Goal: Task Accomplishment & Management: Manage account settings

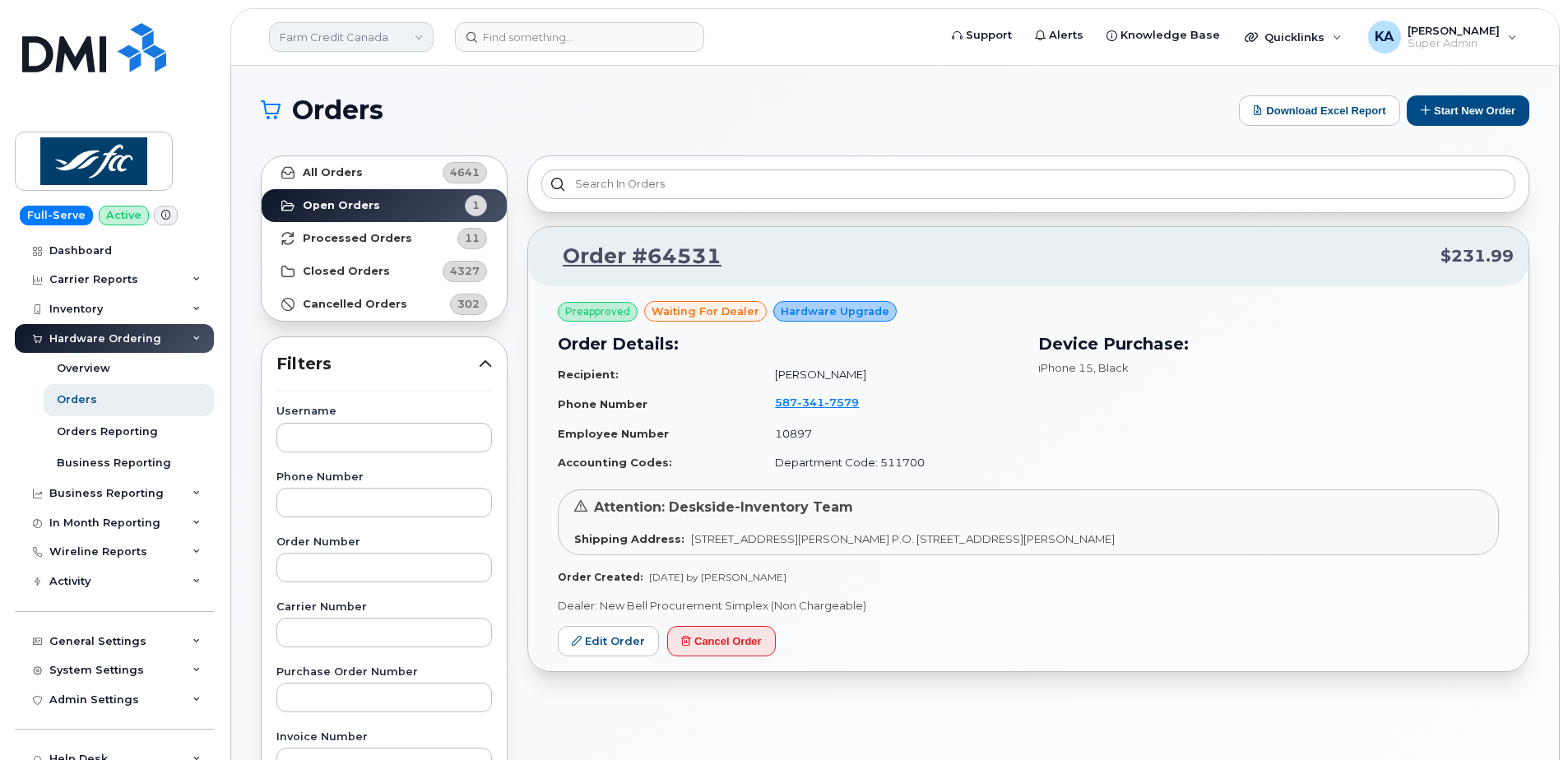
click at [311, 37] on link "Farm Credit Canada" at bounding box center [351, 37] width 165 height 30
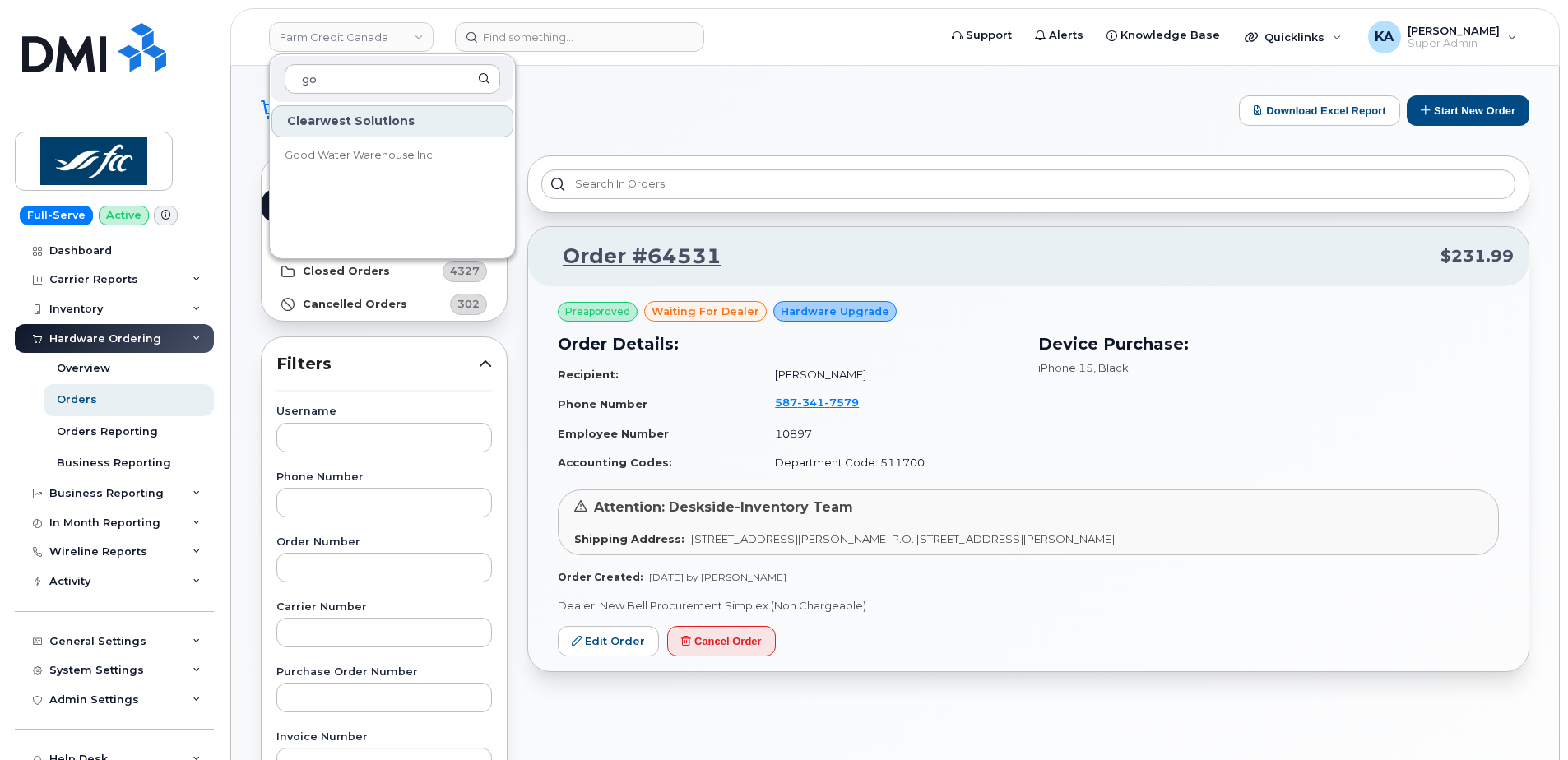
type input "go"
click at [223, 19] on body "Farm Credit Canada go Clearwest Solutions Good Water Warehouse Inc Support Aler…" at bounding box center [784, 687] width 1568 height 1374
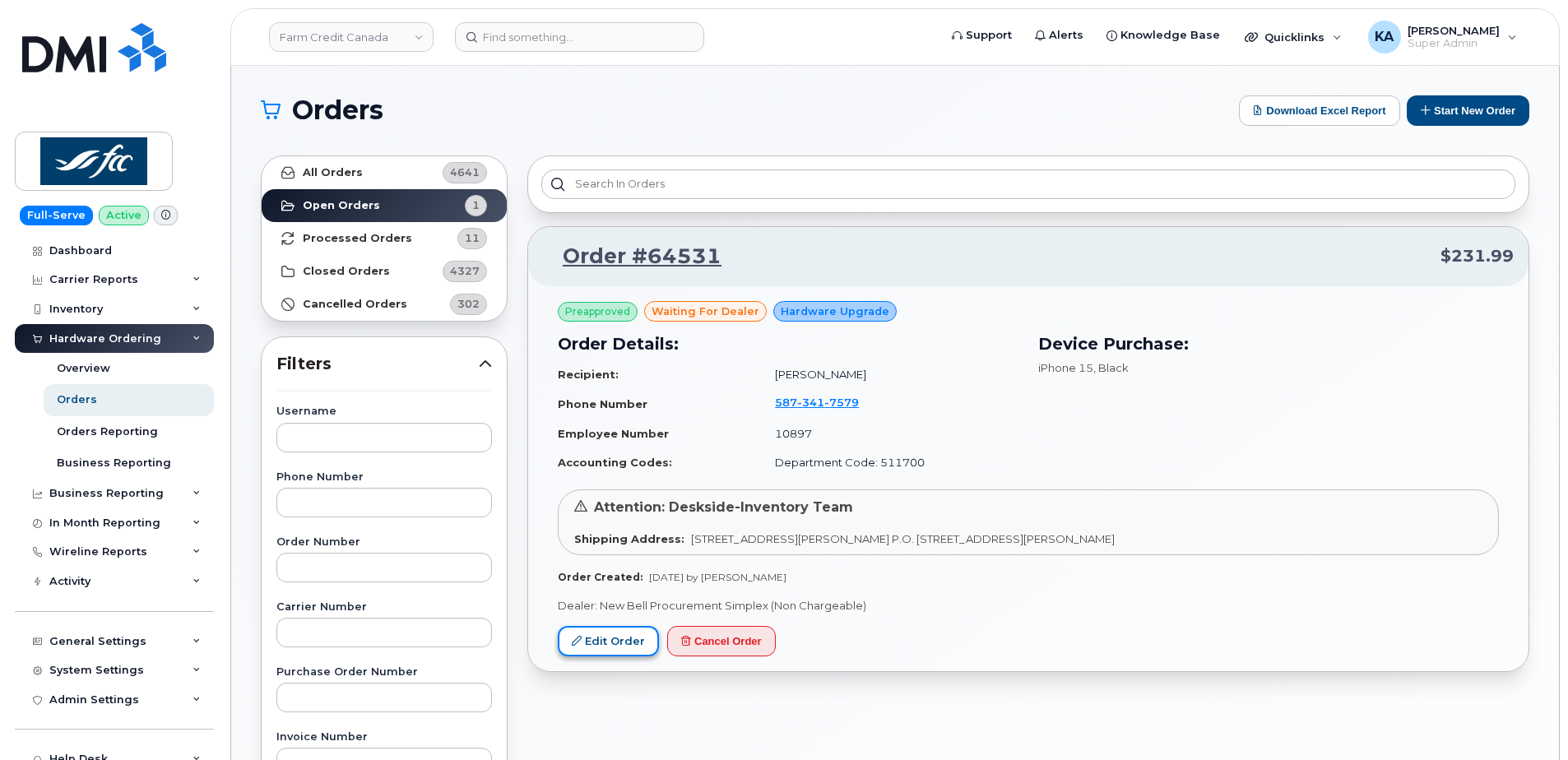
click at [602, 642] on link "Edit Order" at bounding box center [608, 641] width 101 height 30
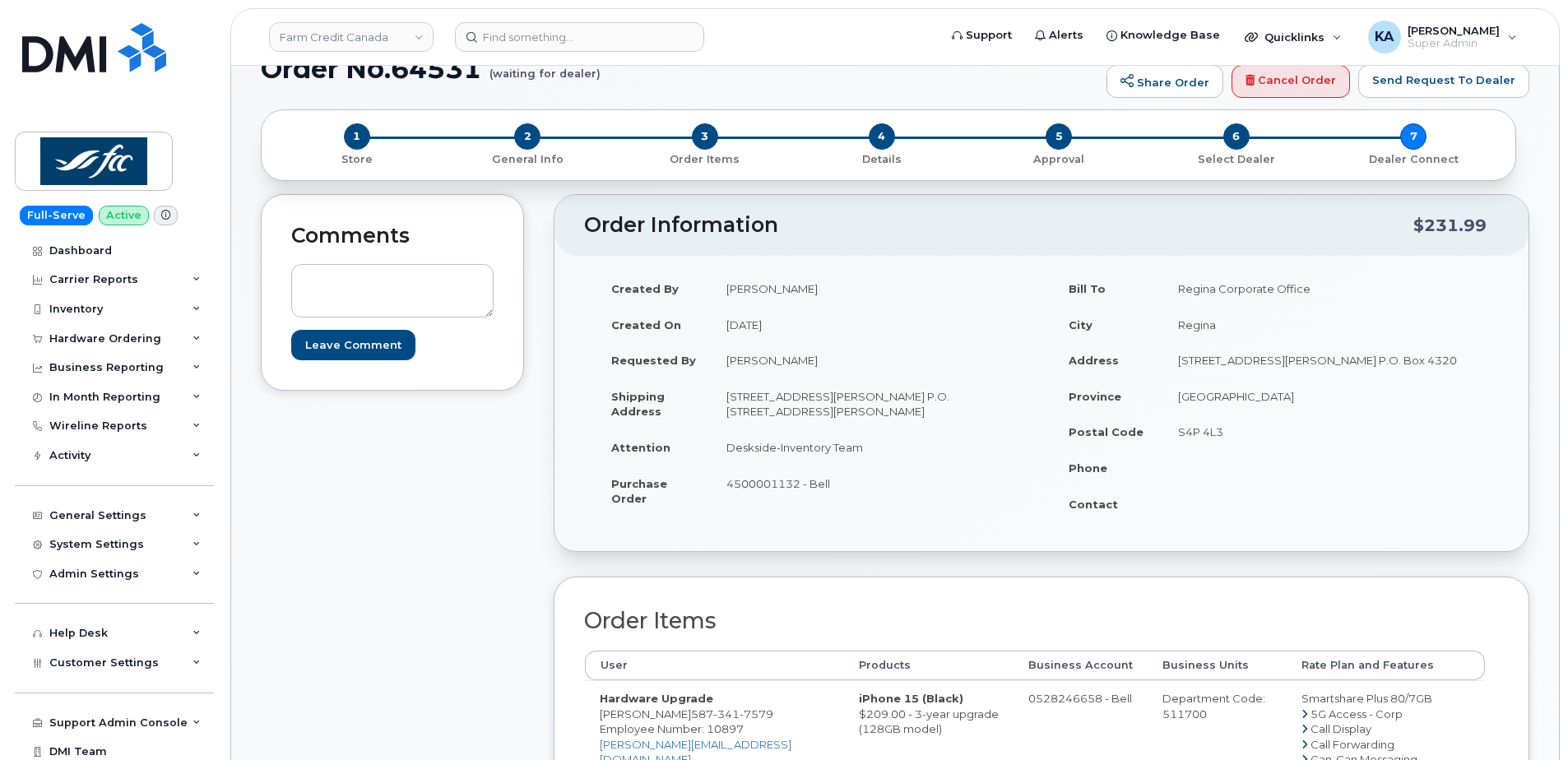
scroll to position [165, 0]
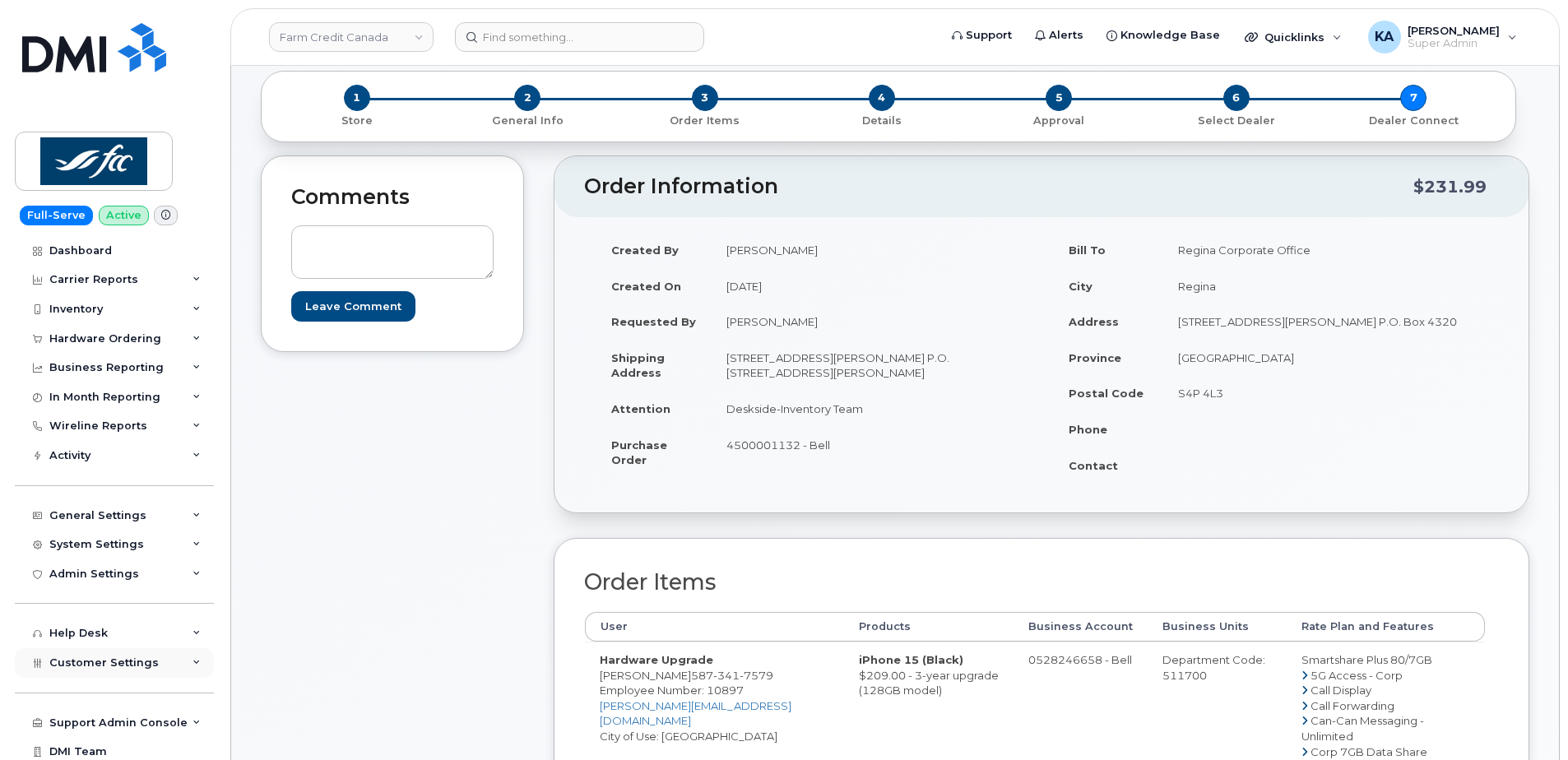
click at [62, 660] on span "Customer Settings" at bounding box center [104, 662] width 110 height 13
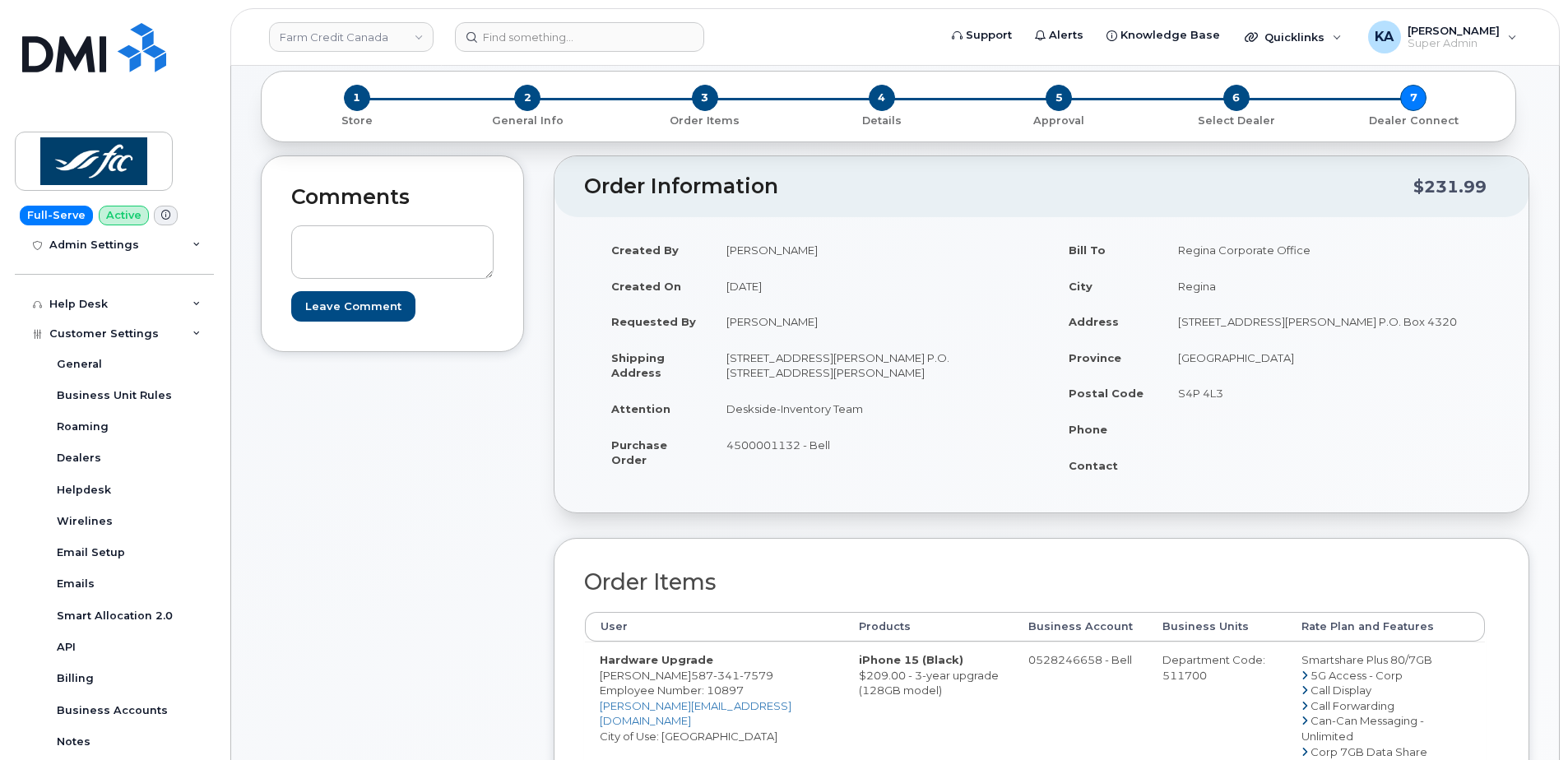
scroll to position [247, 0]
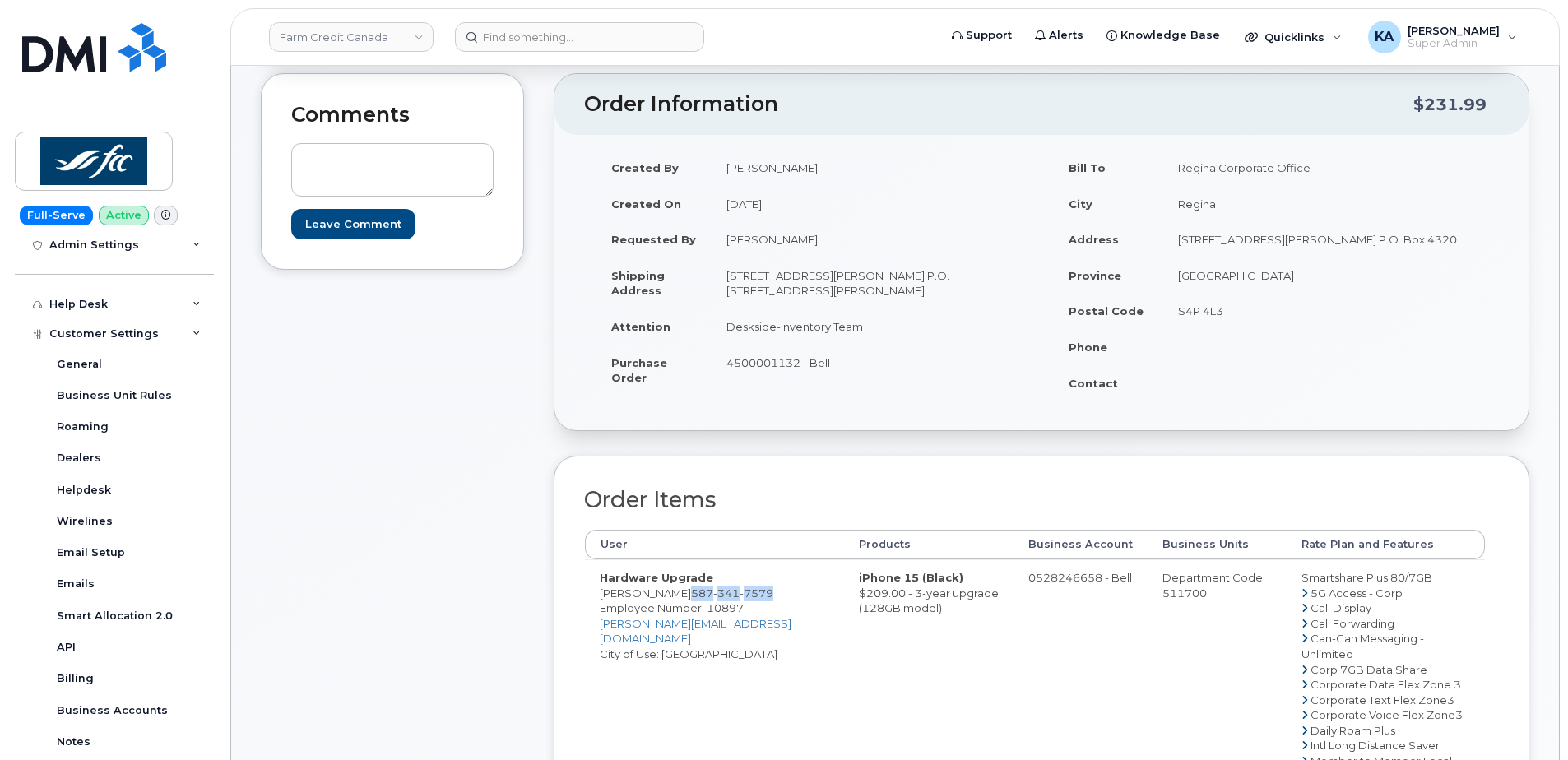
drag, startPoint x: 698, startPoint y: 594, endPoint x: 723, endPoint y: 608, distance: 28.7
copy span "[PHONE_NUMBER]"
click at [716, 614] on span "Employee Number: 10897" at bounding box center [671, 609] width 144 height 14
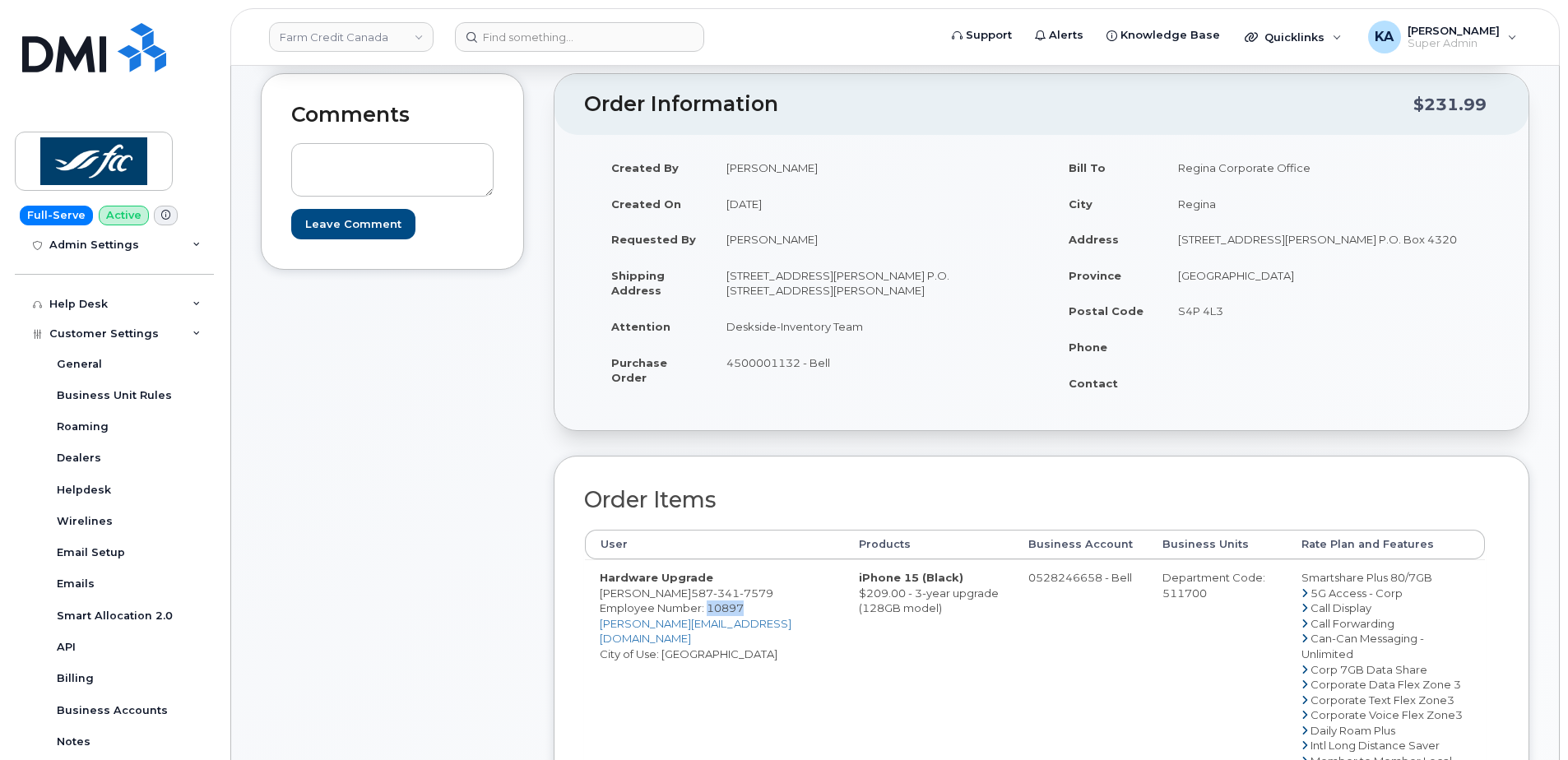
copy span "10897"
drag, startPoint x: 723, startPoint y: 279, endPoint x: 924, endPoint y: 281, distance: 201.0
click at [924, 281] on td "[STREET_ADDRESS][PERSON_NAME] P.O. [STREET_ADDRESS][PERSON_NAME]" at bounding box center [869, 282] width 317 height 51
copy td "[STREET_ADDRESS][PERSON_NAME] P.O. Box 4320"
drag, startPoint x: 804, startPoint y: 290, endPoint x: 852, endPoint y: 297, distance: 48.5
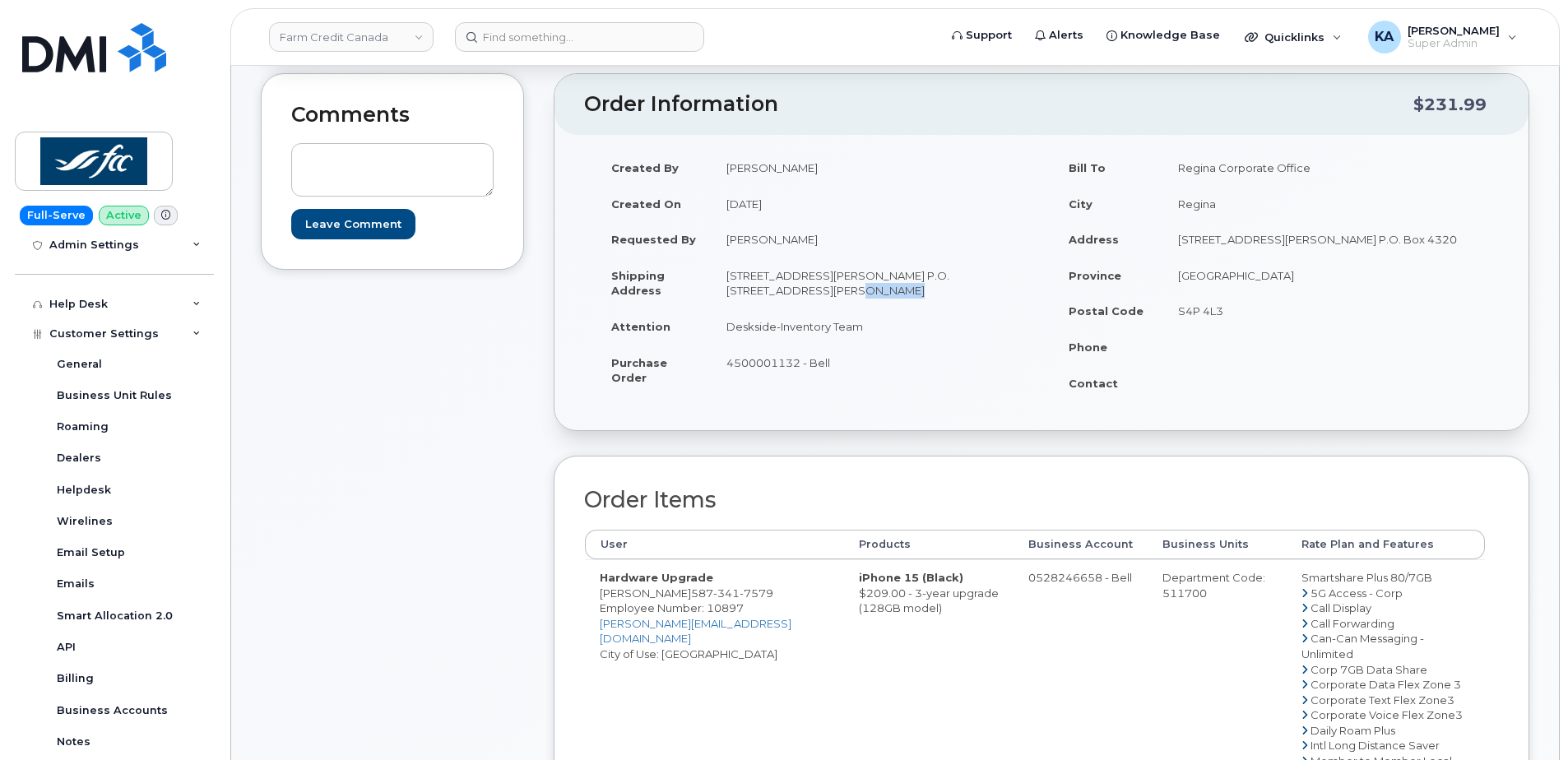
click at [852, 297] on td "[STREET_ADDRESS][PERSON_NAME] P.O. [STREET_ADDRESS][PERSON_NAME]" at bounding box center [869, 282] width 317 height 51
copy td "S4P 4L3"
drag, startPoint x: 727, startPoint y: 328, endPoint x: 862, endPoint y: 332, distance: 135.1
click at [862, 332] on td "Deskside-Inventory Team" at bounding box center [869, 326] width 317 height 36
copy td "Deskside-Inventory Team"
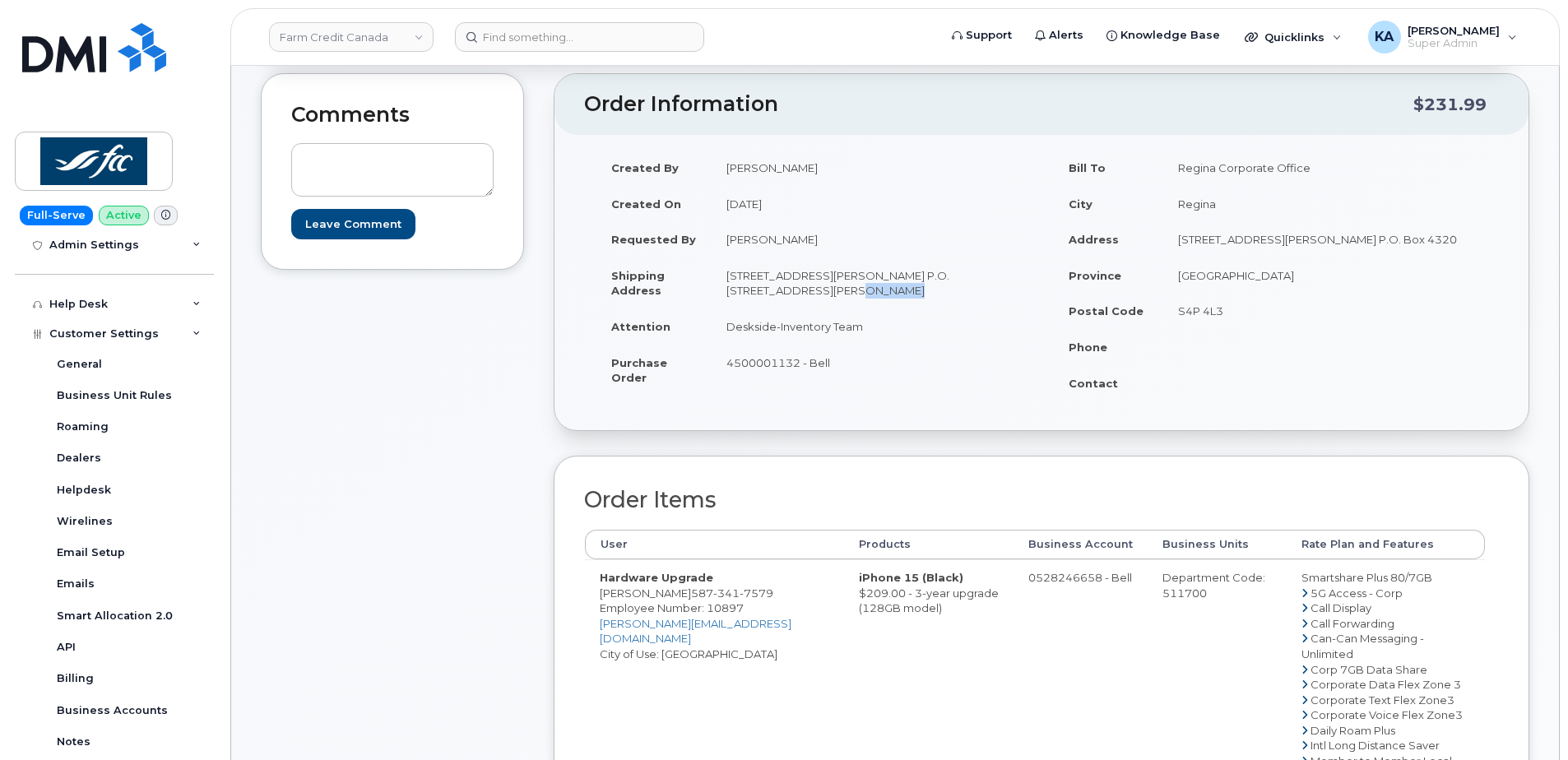
drag, startPoint x: 598, startPoint y: 592, endPoint x: 692, endPoint y: 601, distance: 94.4
copy td "[PERSON_NAME]"
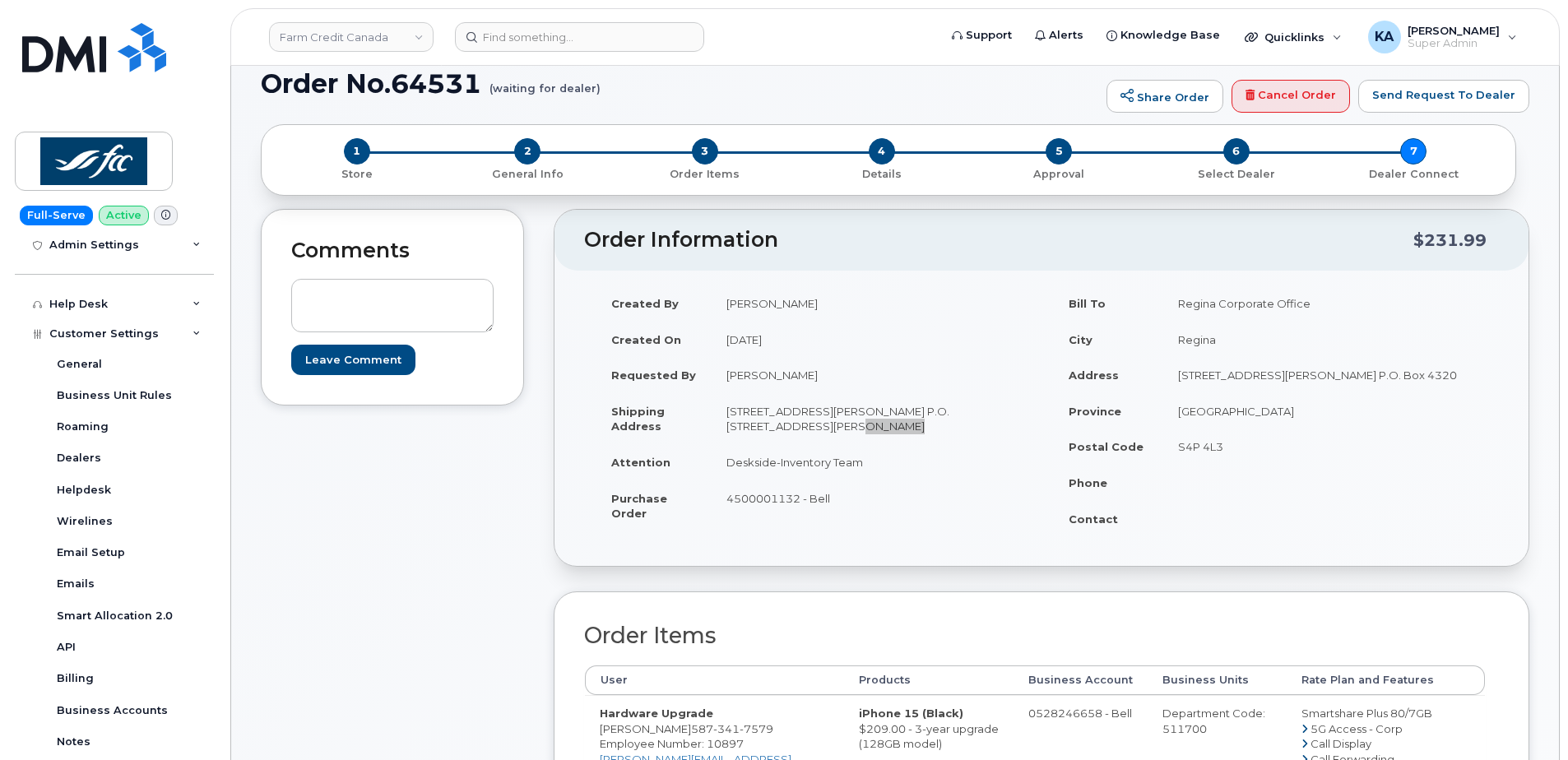
scroll to position [83, 0]
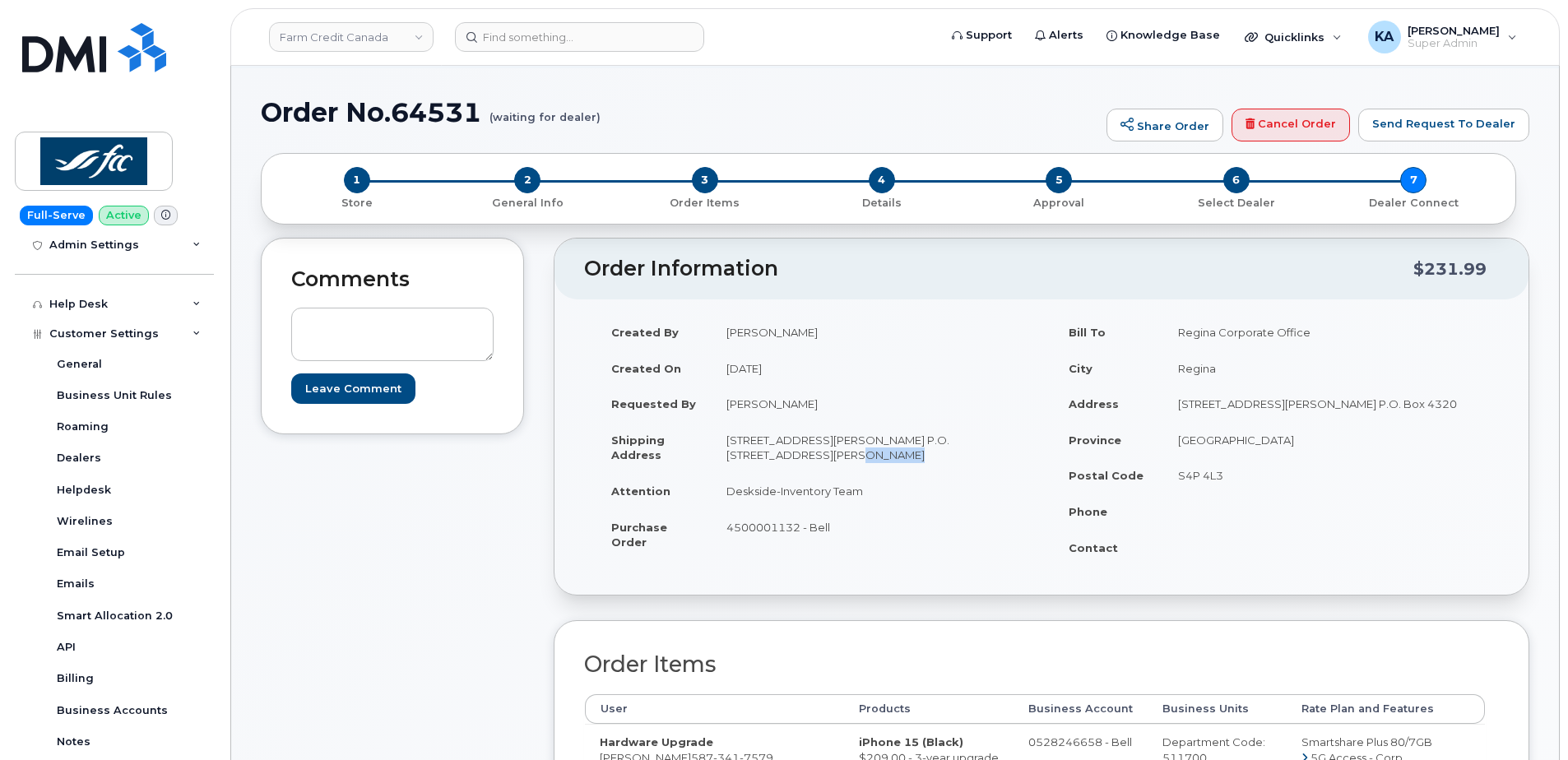
drag, startPoint x: 725, startPoint y: 527, endPoint x: 831, endPoint y: 537, distance: 106.5
click at [831, 537] on td "4500001132 - Bell" at bounding box center [869, 535] width 317 height 51
copy span "4500001132 - Bell"
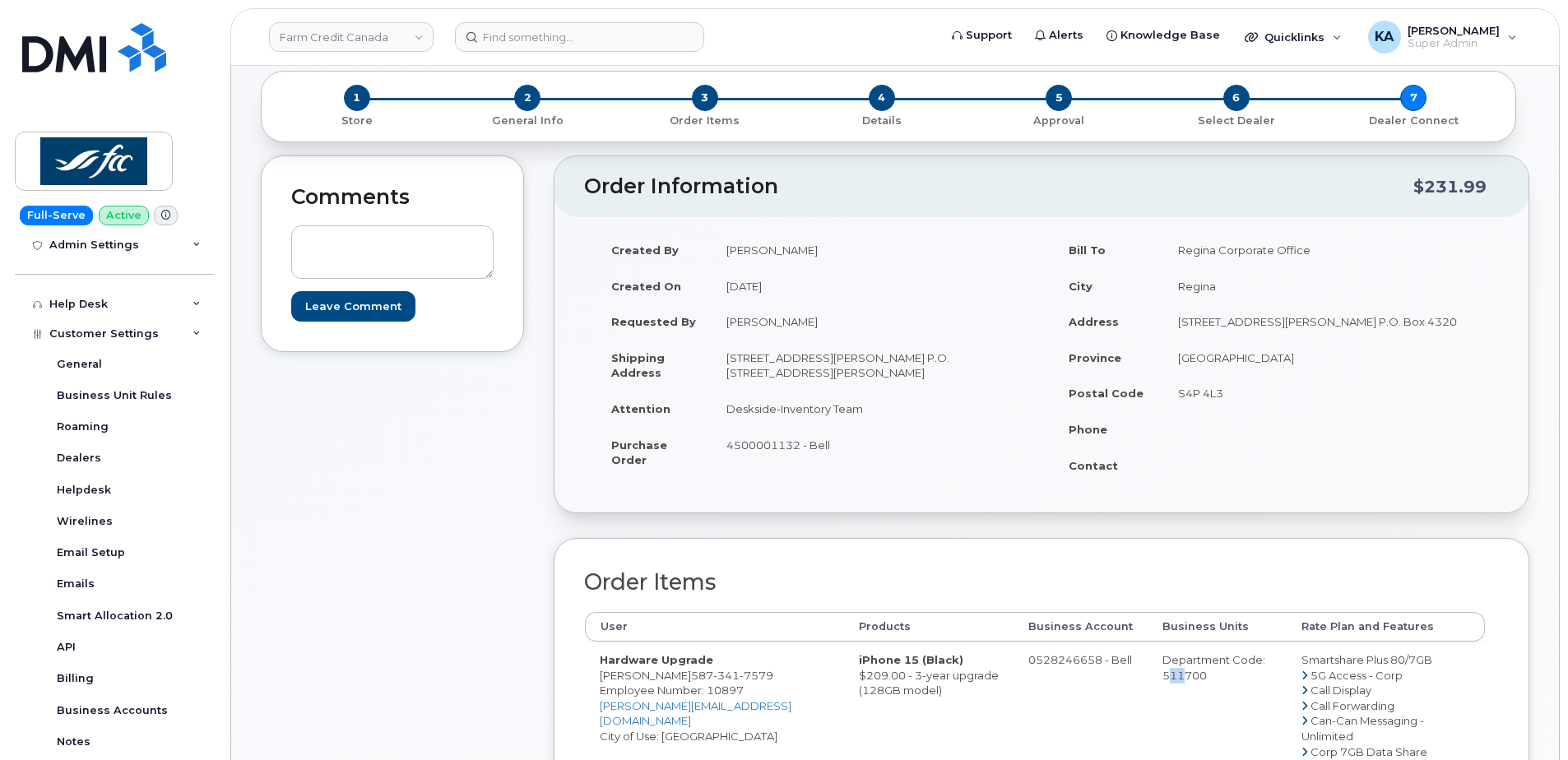
drag, startPoint x: 1146, startPoint y: 677, endPoint x: 1159, endPoint y: 678, distance: 13.0
click at [1162, 678] on div "Department Code: 511700" at bounding box center [1217, 667] width 110 height 30
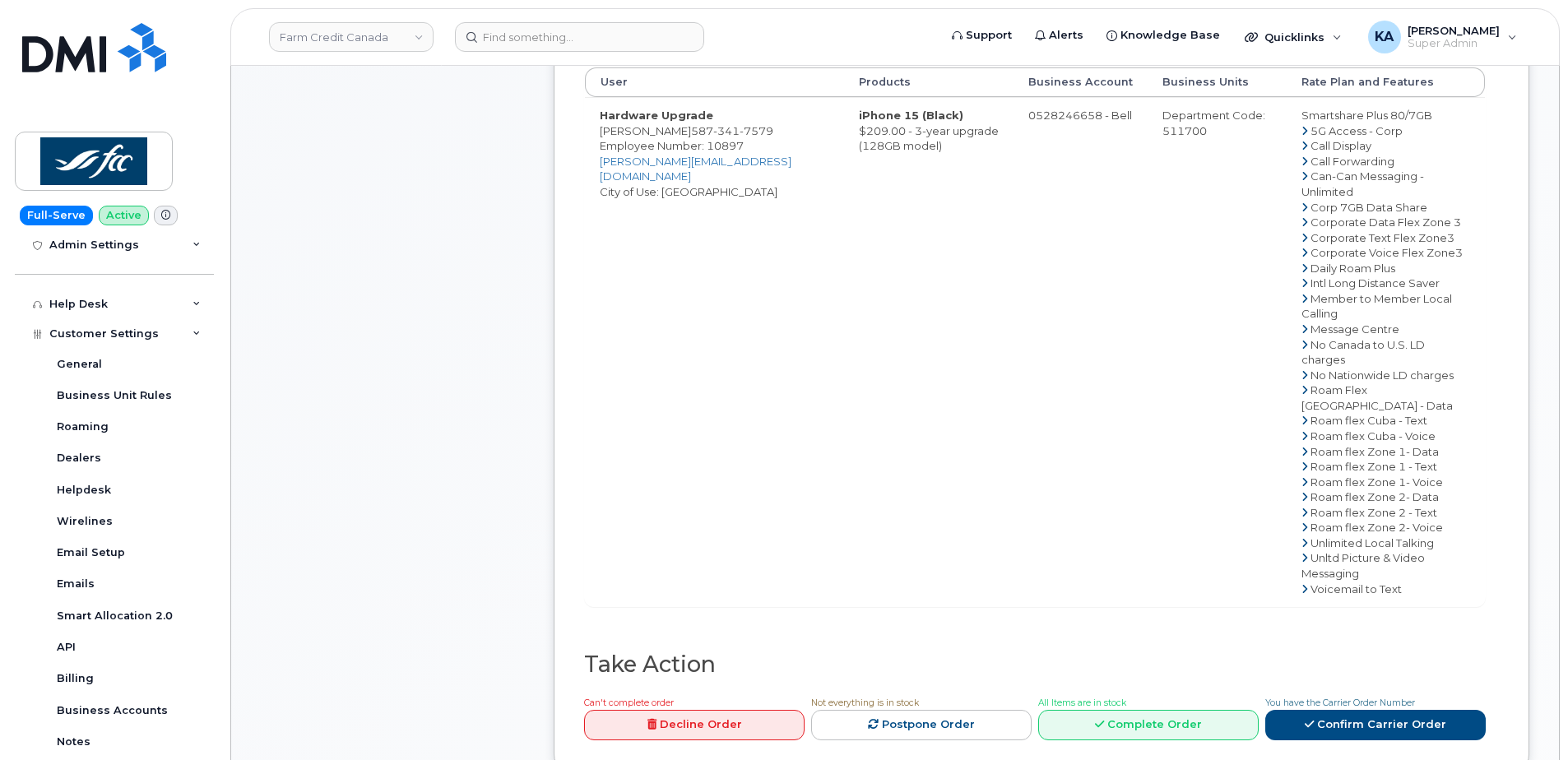
scroll to position [741, 0]
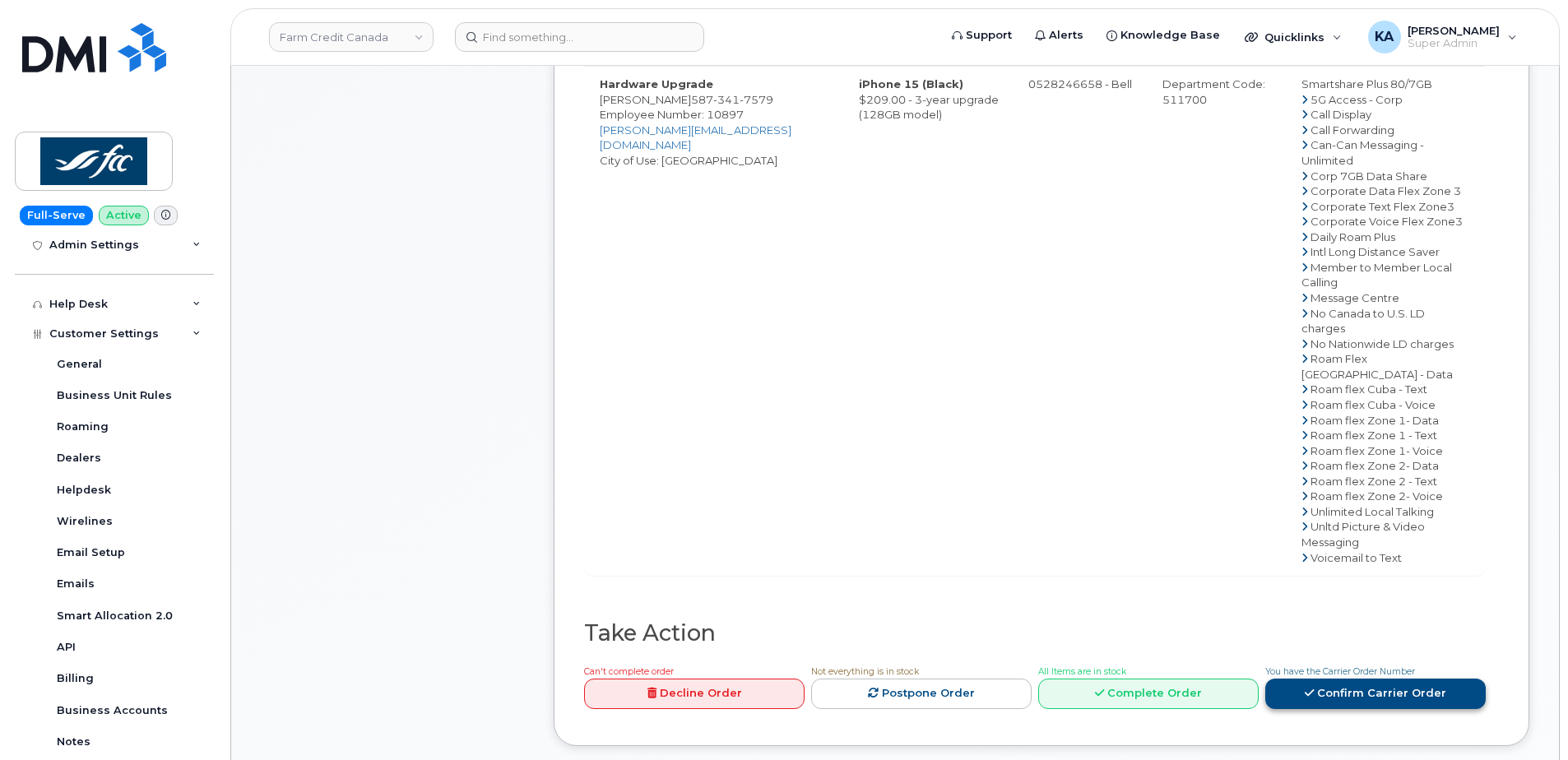
click at [1326, 678] on link "Confirm Carrier Order" at bounding box center [1375, 693] width 220 height 30
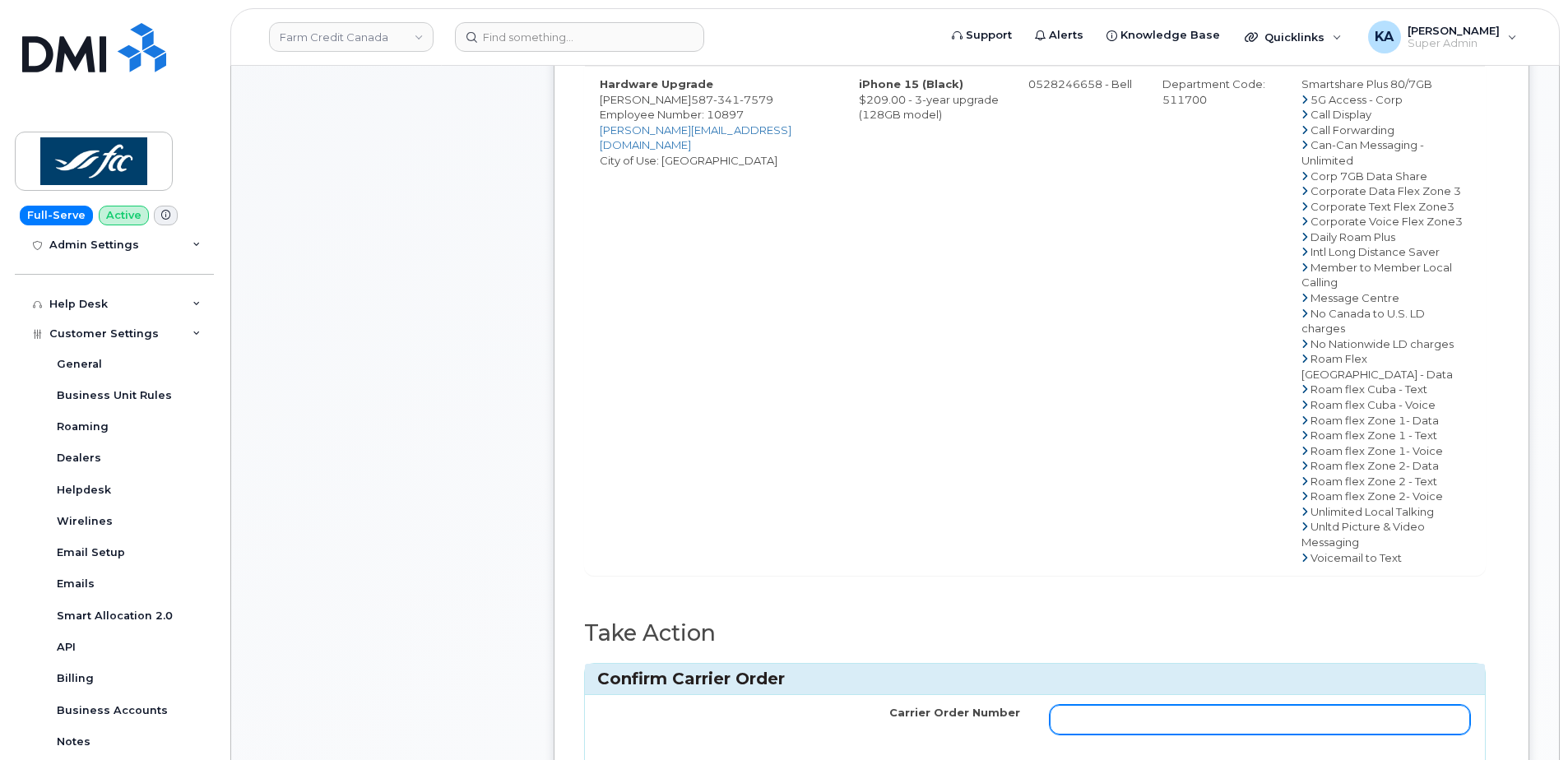
click at [1161, 712] on input "Carrier Order Number" at bounding box center [1259, 720] width 420 height 30
paste input "3025914"
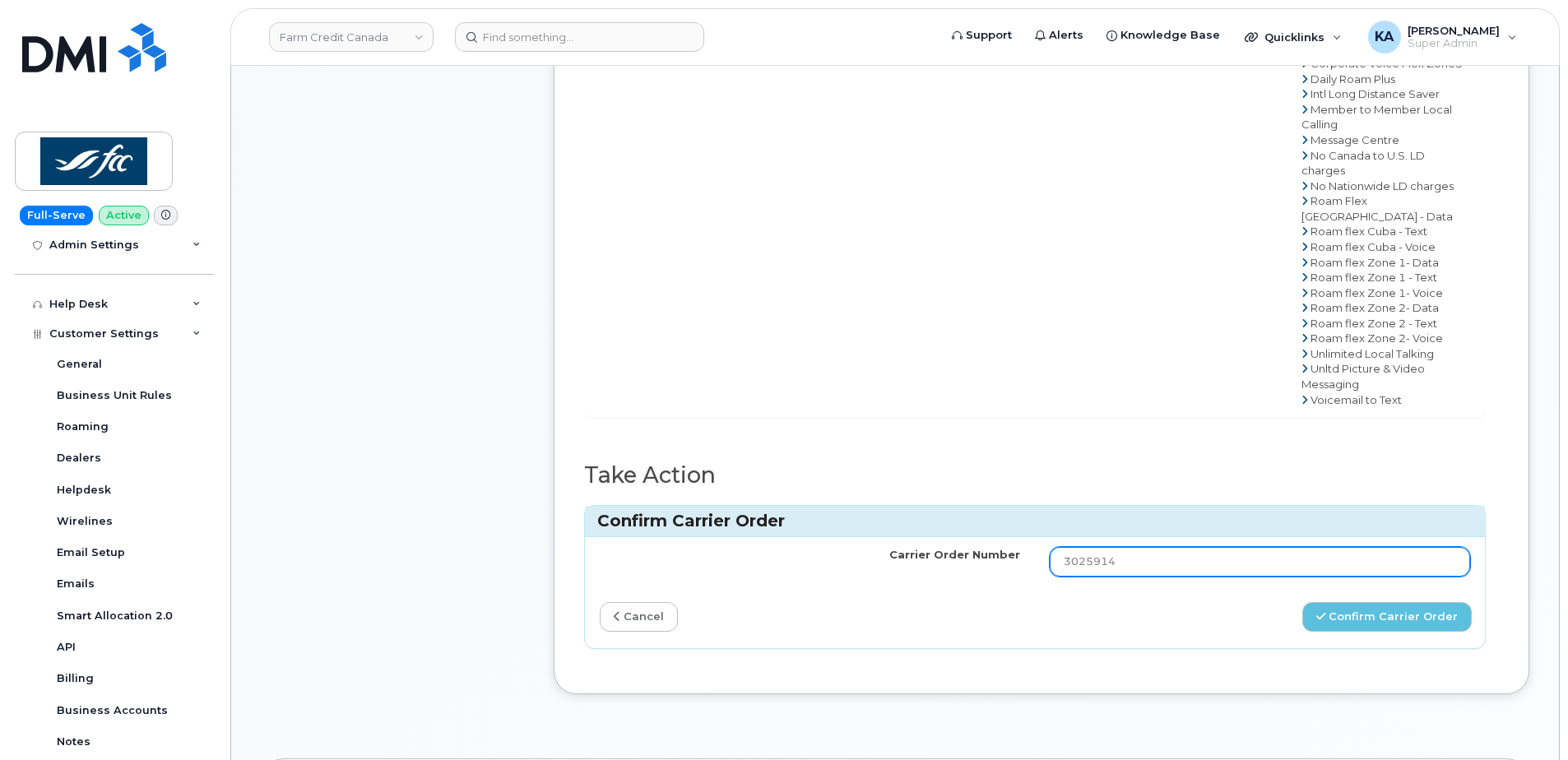
scroll to position [906, 0]
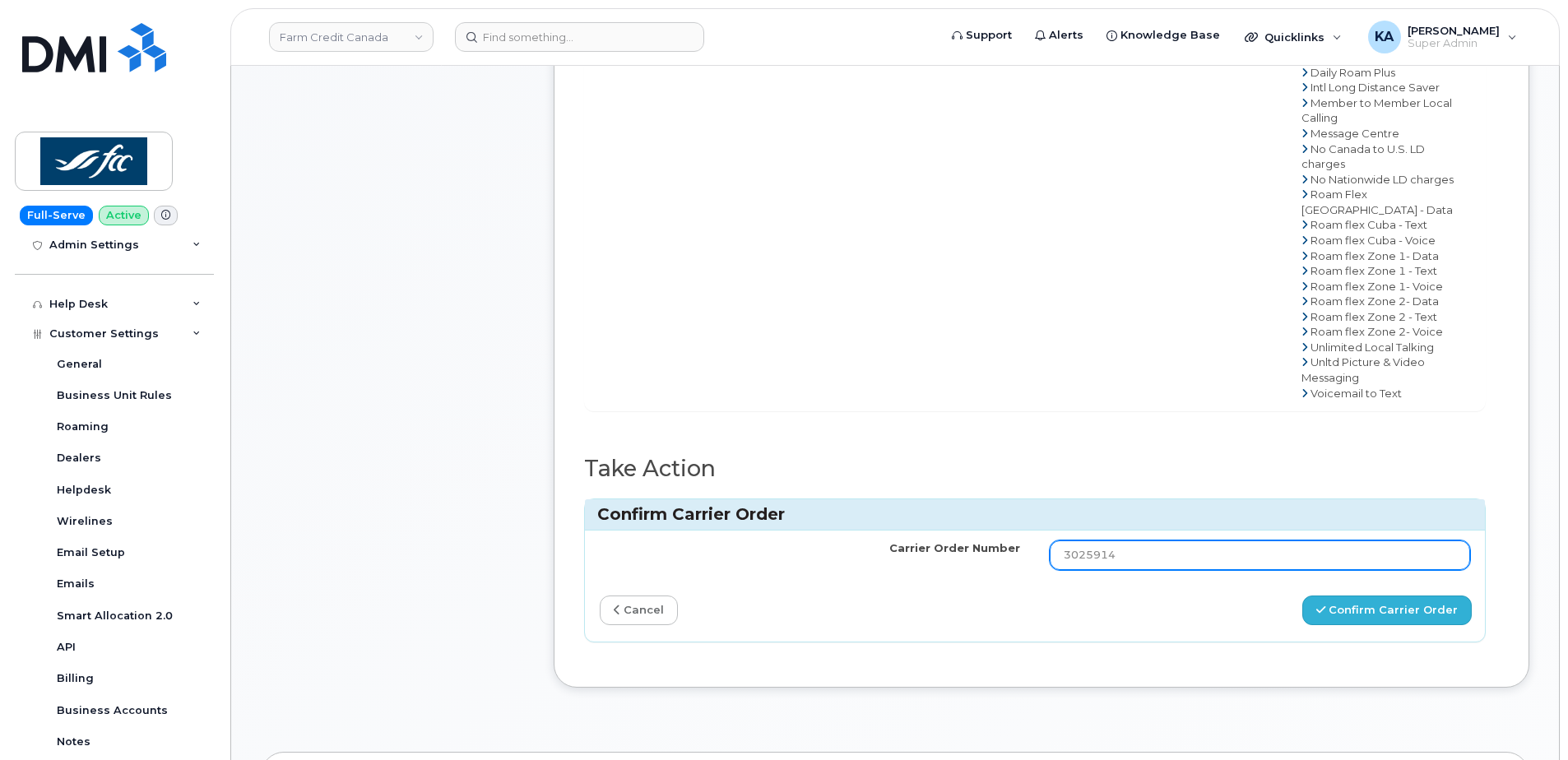
type input "3025914"
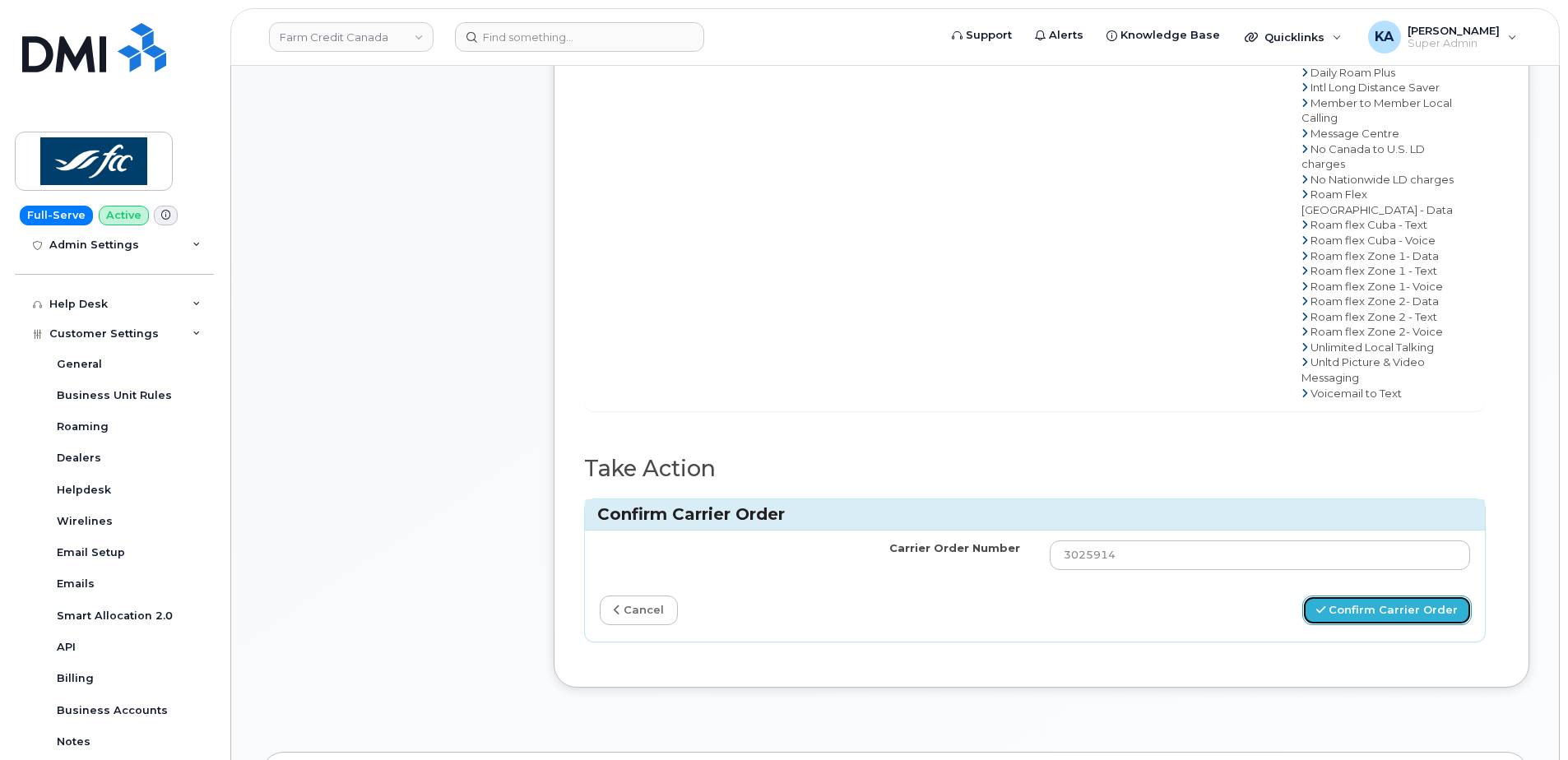
click at [1356, 596] on button "Confirm Carrier Order" at bounding box center [1387, 611] width 170 height 30
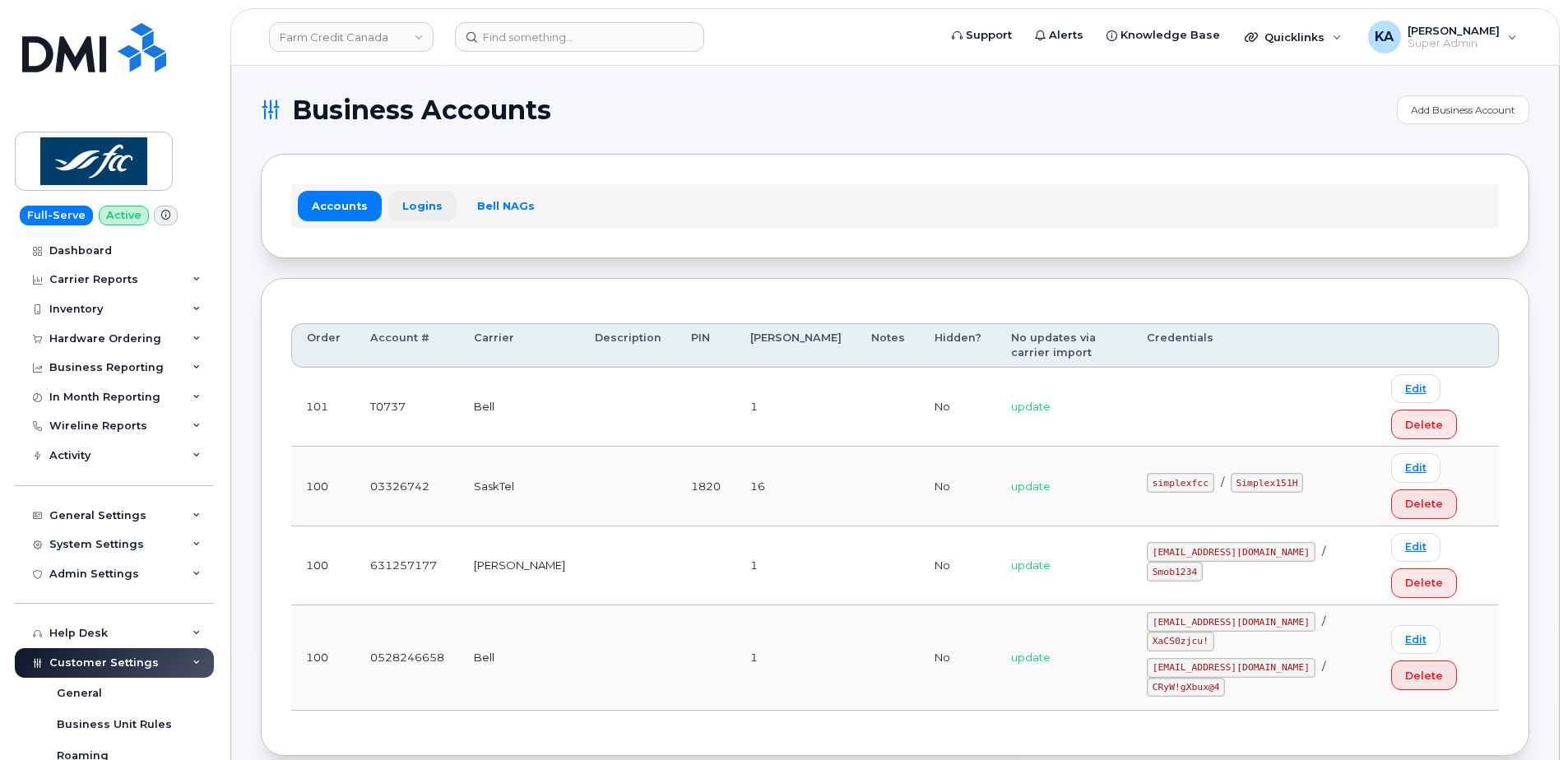
click at [410, 201] on link "Logins" at bounding box center [422, 206] width 68 height 30
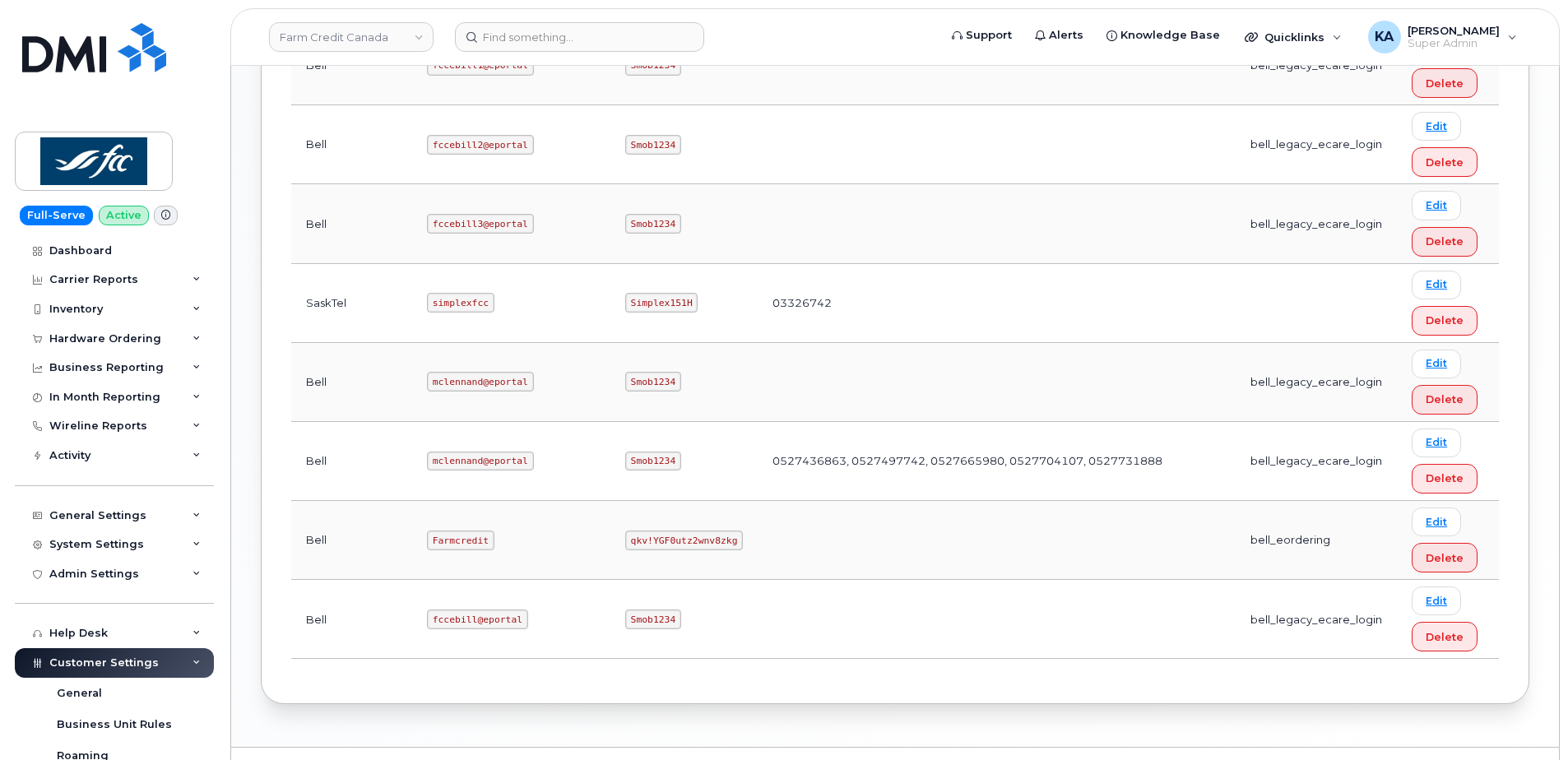
scroll to position [989, 0]
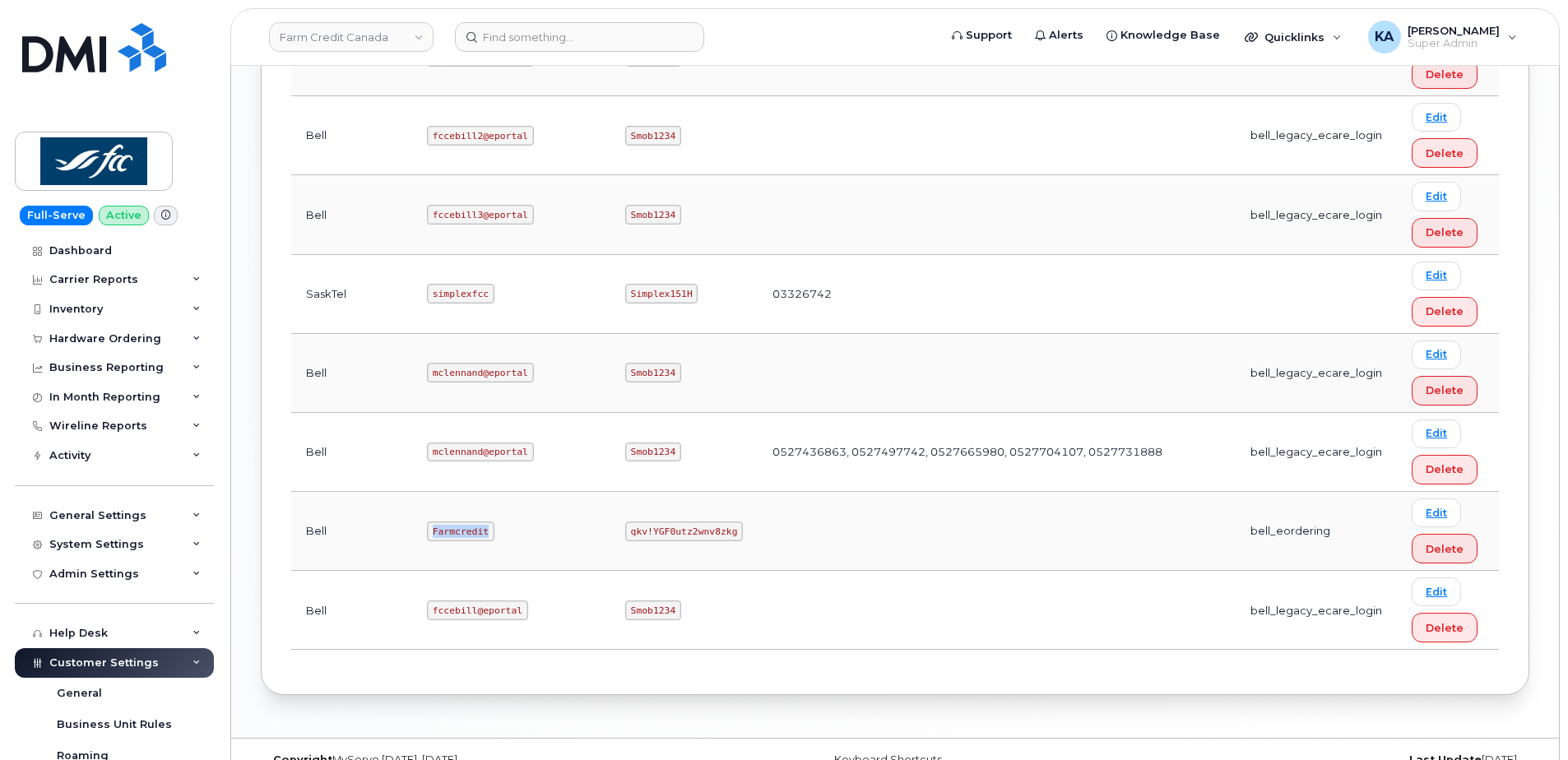
drag, startPoint x: 378, startPoint y: 505, endPoint x: 436, endPoint y: 512, distance: 58.4
click at [436, 512] on td "Farmcredit" at bounding box center [511, 531] width 198 height 79
copy code "Farmcredit"
drag, startPoint x: 506, startPoint y: 504, endPoint x: 596, endPoint y: 512, distance: 90.4
click at [610, 512] on td "qkv!YGF0utz2wnv8zkg" at bounding box center [684, 531] width 147 height 79
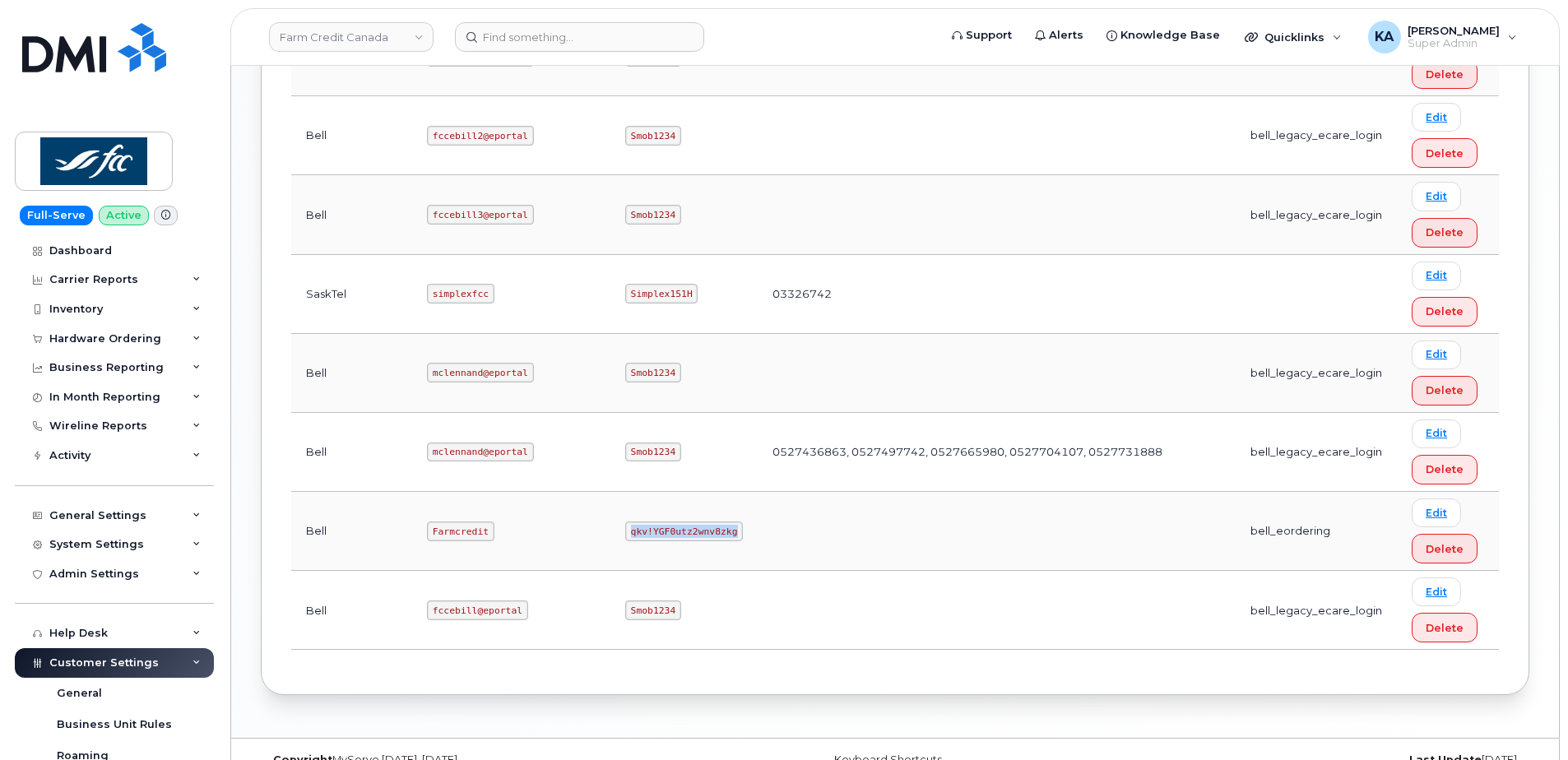
copy code "qkv!YGF0utz2wnv8zkg"
